Goal: Transaction & Acquisition: Purchase product/service

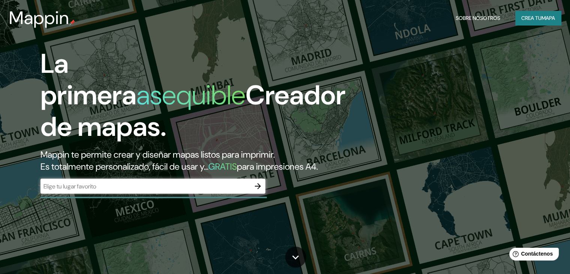
click at [229, 190] on input "text" at bounding box center [145, 186] width 210 height 9
click at [263, 193] on button "button" at bounding box center [257, 185] width 15 height 15
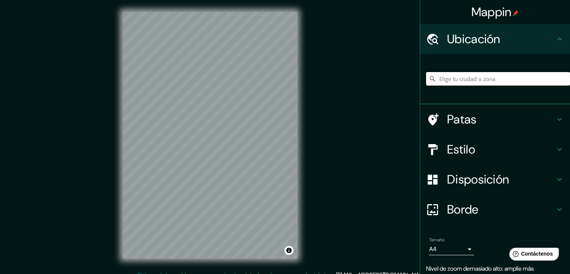
click at [449, 79] on input "Elige tu ciudad o zona" at bounding box center [498, 78] width 144 height 13
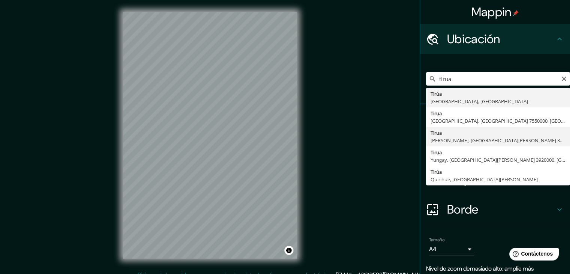
type input "[GEOGRAPHIC_DATA], [GEOGRAPHIC_DATA], [GEOGRAPHIC_DATA][PERSON_NAME] 3530000, […"
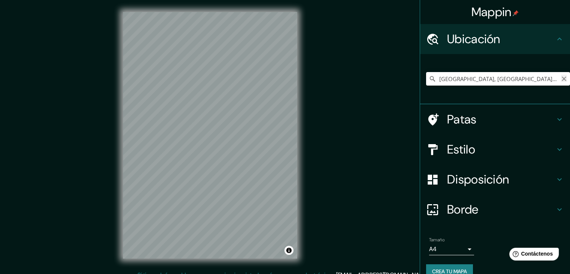
click at [562, 80] on icon "Claro" at bounding box center [564, 78] width 4 height 4
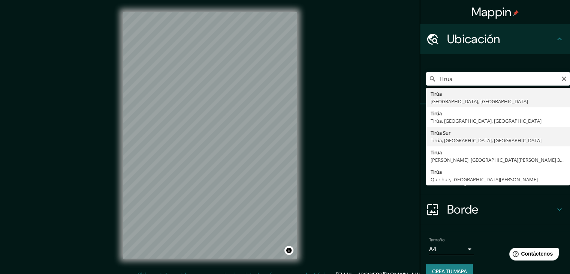
type input "Tirúa Sur, [GEOGRAPHIC_DATA], [GEOGRAPHIC_DATA], [GEOGRAPHIC_DATA]"
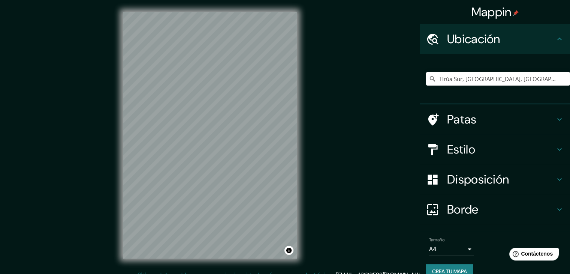
click at [473, 117] on h4 "Patas" at bounding box center [501, 119] width 108 height 15
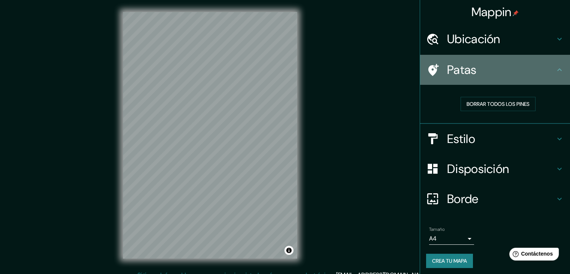
click at [488, 72] on h4 "Patas" at bounding box center [501, 69] width 108 height 15
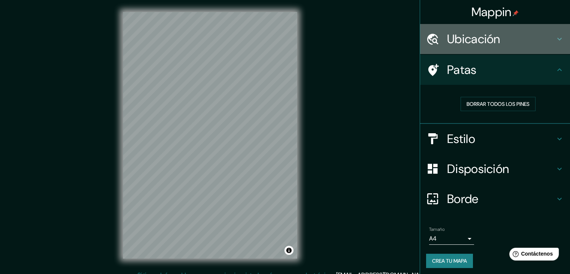
click at [532, 36] on h4 "Ubicación" at bounding box center [501, 38] width 108 height 15
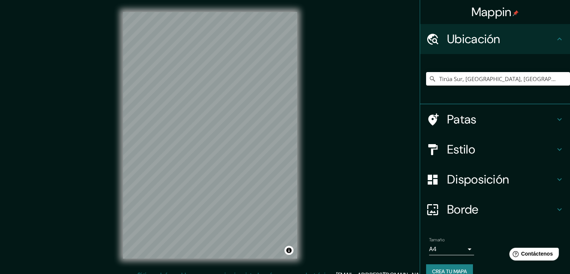
click at [532, 36] on h4 "Ubicación" at bounding box center [501, 38] width 108 height 15
click at [523, 118] on h4 "Patas" at bounding box center [501, 119] width 108 height 15
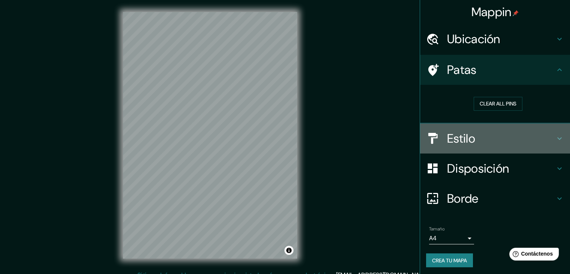
click at [523, 133] on h4 "Estilo" at bounding box center [501, 138] width 108 height 15
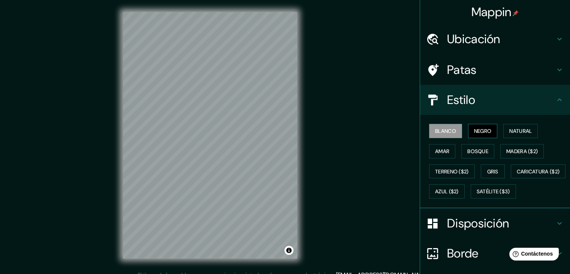
click at [479, 132] on font "Negro" at bounding box center [483, 130] width 18 height 7
click at [509, 129] on font "Natural" at bounding box center [520, 130] width 22 height 7
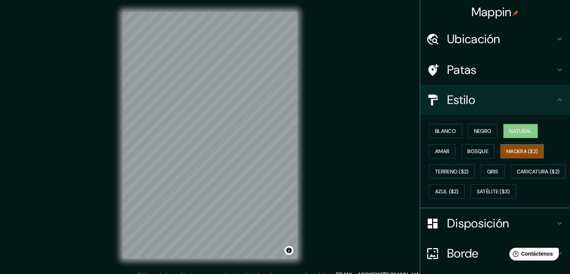
click at [512, 152] on font "Madera ($2)" at bounding box center [521, 151] width 31 height 7
click at [473, 148] on font "Bosque" at bounding box center [477, 151] width 21 height 7
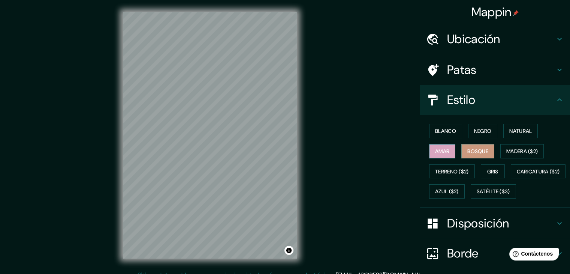
click at [439, 153] on font "Amar" at bounding box center [442, 151] width 14 height 7
click at [487, 171] on font "Gris" at bounding box center [492, 171] width 11 height 7
click at [482, 132] on font "Negro" at bounding box center [483, 130] width 18 height 7
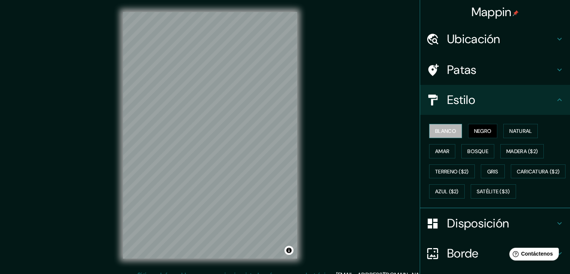
click at [435, 131] on font "Blanco" at bounding box center [445, 130] width 21 height 7
click at [509, 134] on font "Natural" at bounding box center [520, 130] width 22 height 7
click at [446, 129] on font "Blanco" at bounding box center [445, 130] width 21 height 7
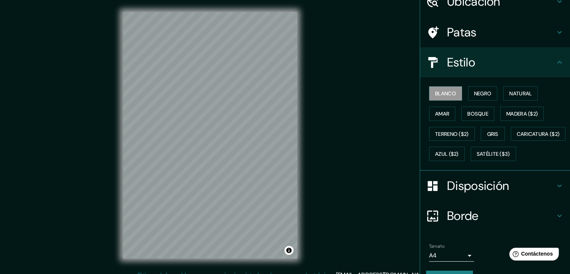
click at [534, 193] on h4 "Disposición" at bounding box center [501, 185] width 108 height 15
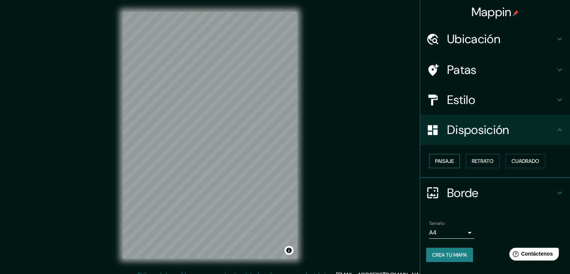
click at [447, 159] on font "Paisaje" at bounding box center [444, 160] width 19 height 7
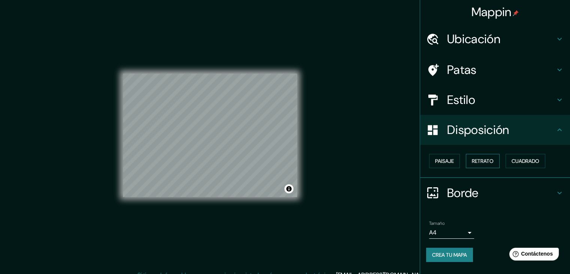
click at [476, 159] on font "Retrato" at bounding box center [483, 160] width 22 height 7
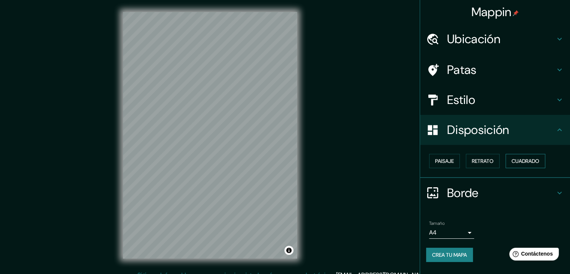
click at [518, 158] on font "Cuadrado" at bounding box center [526, 160] width 28 height 7
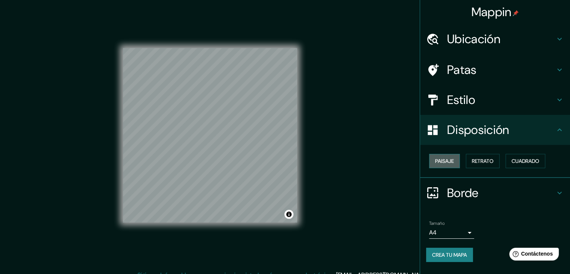
click at [446, 159] on font "Paisaje" at bounding box center [444, 160] width 19 height 7
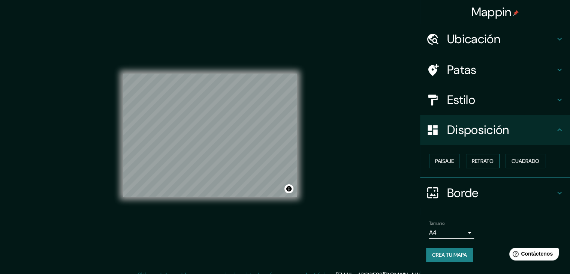
click at [479, 158] on font "Retrato" at bounding box center [483, 160] width 22 height 7
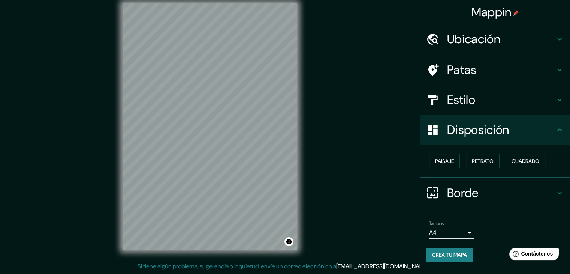
scroll to position [8, 0]
click at [549, 190] on h4 "Borde" at bounding box center [501, 192] width 108 height 15
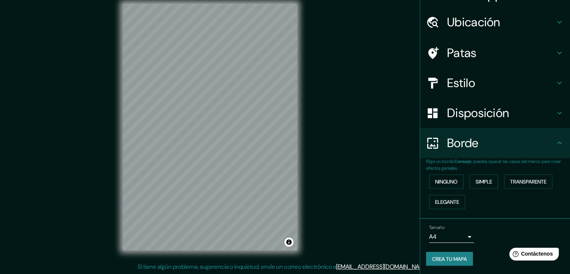
scroll to position [9, 0]
click at [451, 205] on font "Elegante" at bounding box center [447, 202] width 24 height 10
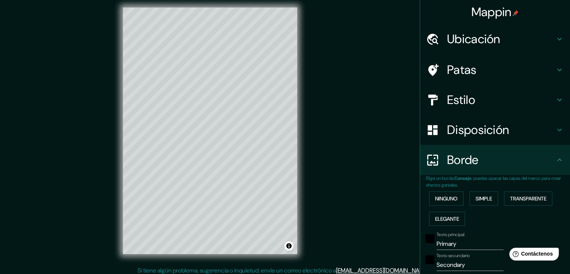
scroll to position [0, 0]
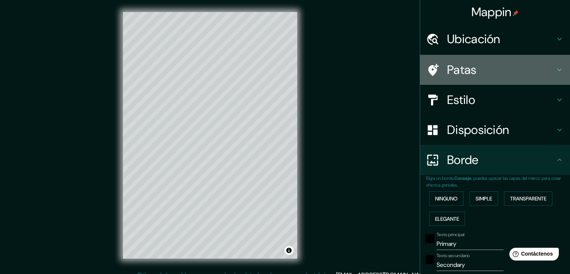
click at [513, 72] on h4 "Patas" at bounding box center [501, 69] width 108 height 15
type input "37"
type input "19"
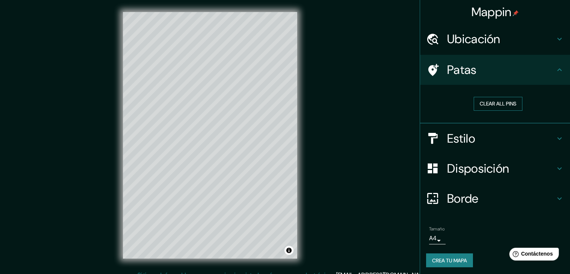
click at [505, 104] on button "Clear all pins" at bounding box center [498, 104] width 49 height 14
click at [493, 102] on button "Clear all pins" at bounding box center [498, 104] width 49 height 14
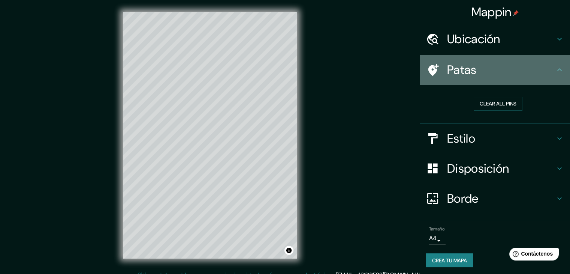
click at [483, 72] on h4 "Patas" at bounding box center [501, 69] width 108 height 15
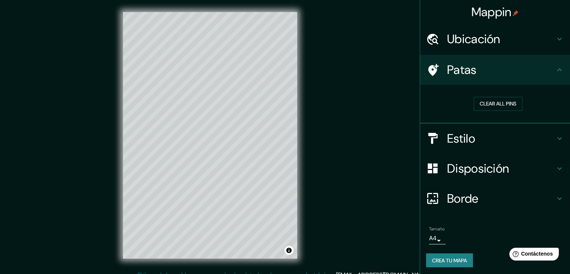
click at [490, 38] on font "Ubicación" at bounding box center [473, 39] width 53 height 16
type input "37"
type input "19"
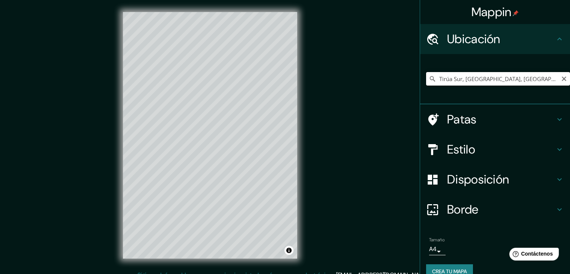
drag, startPoint x: 539, startPoint y: 78, endPoint x: 422, endPoint y: 76, distance: 117.0
click at [426, 76] on input "Tirúa Sur, Tirúa, Región del Biobío, Chile" at bounding box center [498, 78] width 144 height 13
